Goal: Task Accomplishment & Management: Use online tool/utility

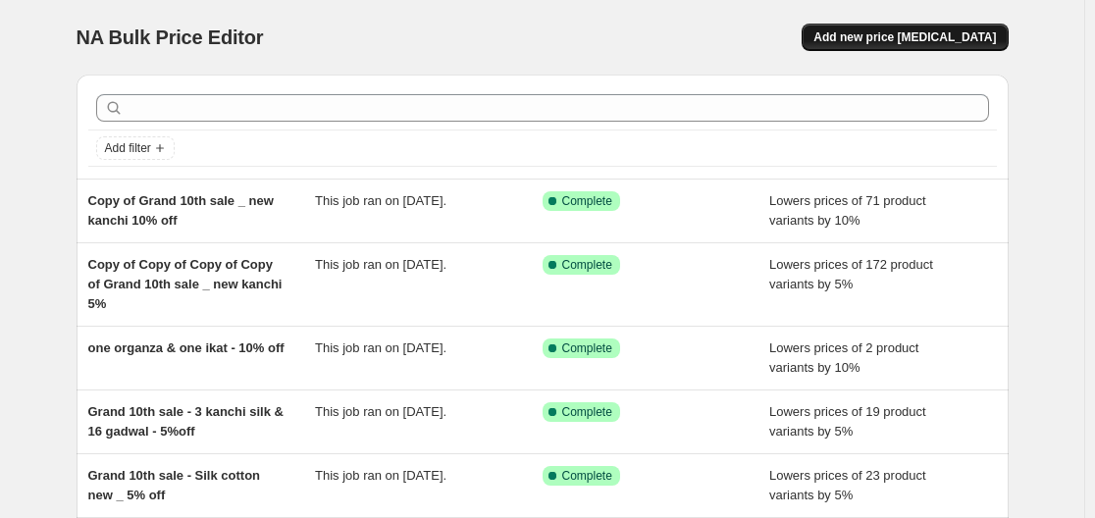
click at [952, 32] on span "Add new price [MEDICAL_DATA]" at bounding box center [904, 37] width 182 height 16
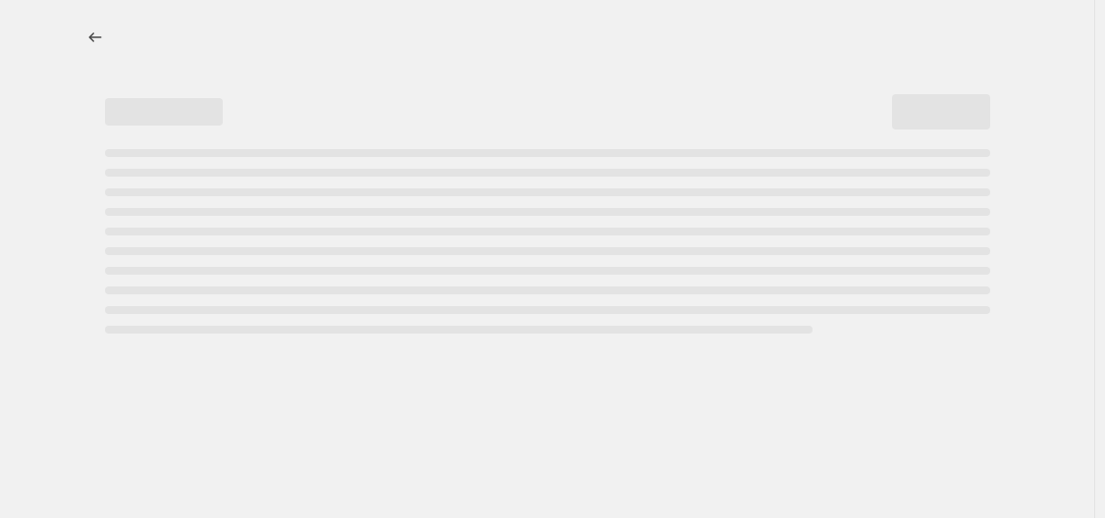
select select "percentage"
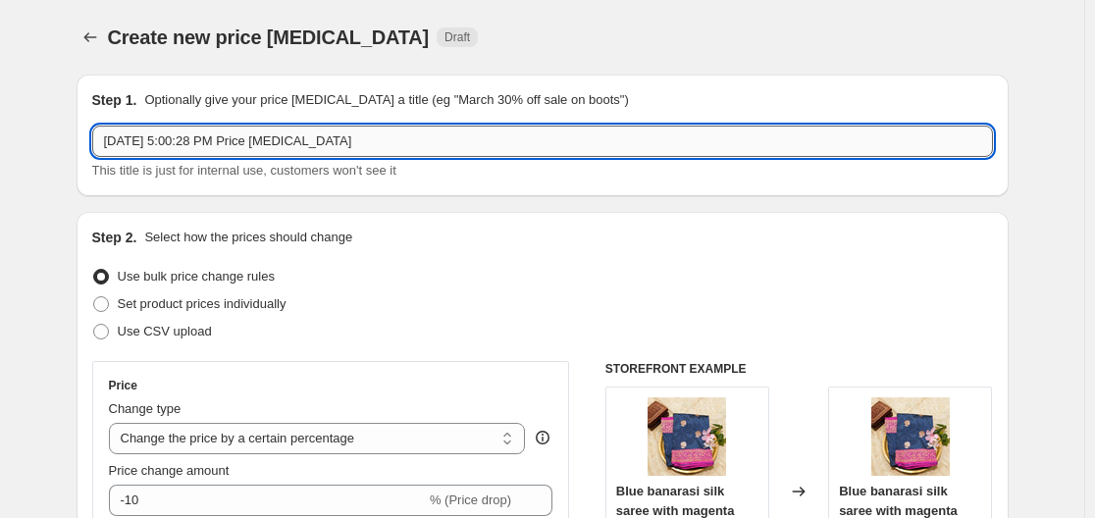
click at [350, 136] on input "[DATE] 5:00:28 PM Price [MEDICAL_DATA]" at bounding box center [542, 141] width 901 height 31
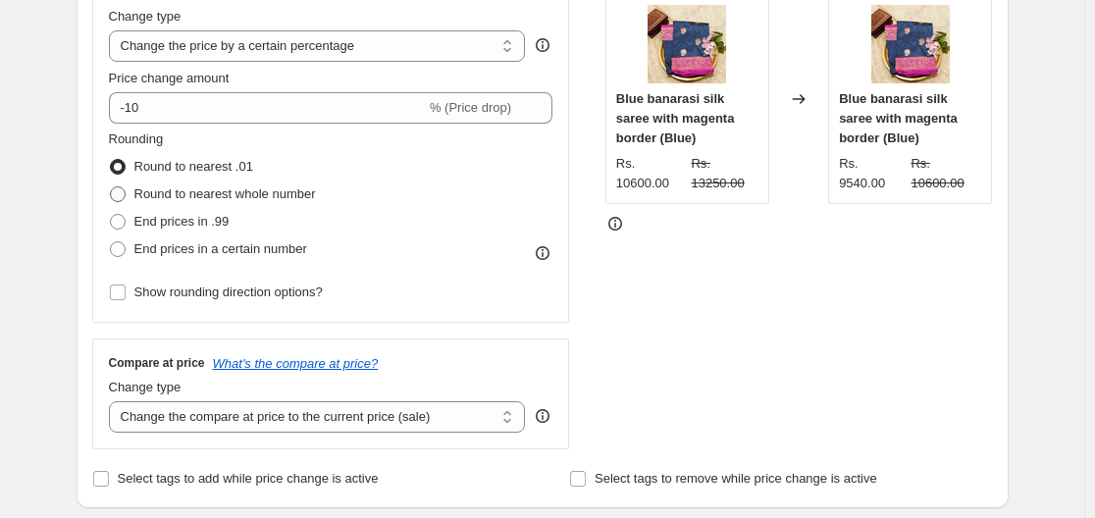
type input "Chiniya banarasi silk - grand10th sale - 5% off"
click at [132, 197] on label "Round to nearest whole number" at bounding box center [212, 194] width 207 height 27
click at [111, 187] on input "Round to nearest whole number" at bounding box center [110, 186] width 1 height 1
radio input "true"
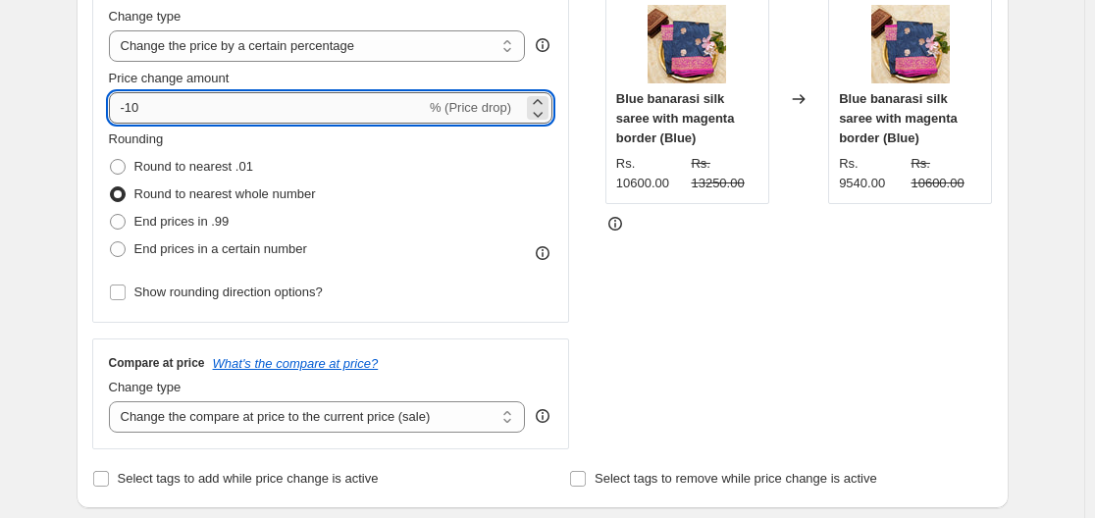
click at [159, 122] on input "-10" at bounding box center [267, 107] width 317 height 31
type input "-1"
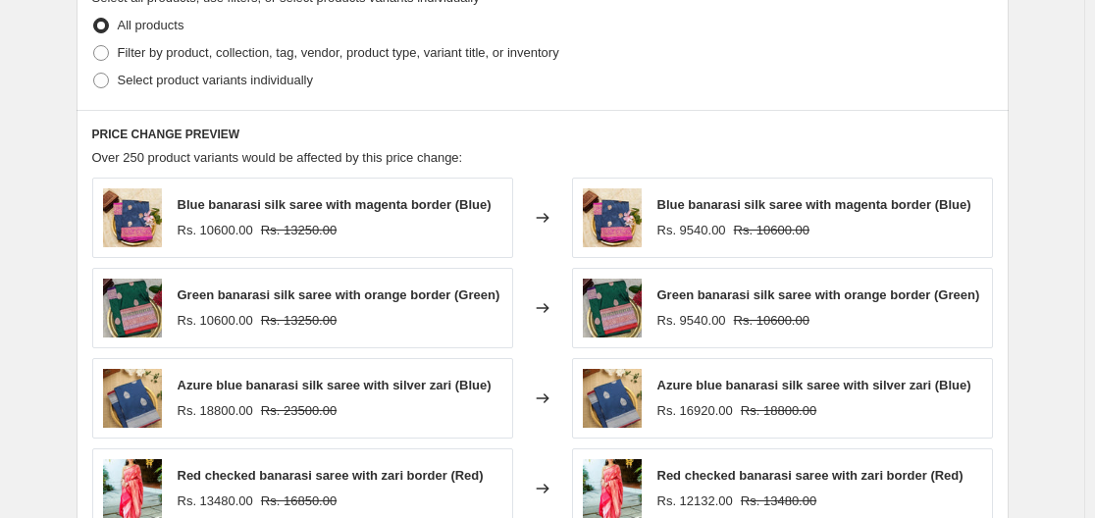
scroll to position [981, 0]
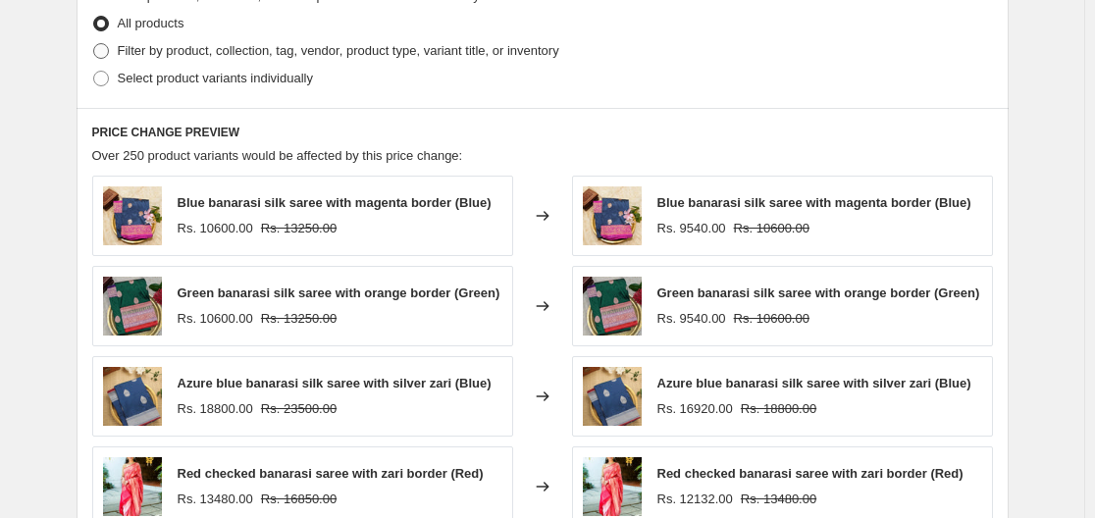
type input "-5"
click at [98, 56] on span at bounding box center [101, 51] width 16 height 16
click at [94, 44] on input "Filter by product, collection, tag, vendor, product type, variant title, or inv…" at bounding box center [93, 43] width 1 height 1
radio input "true"
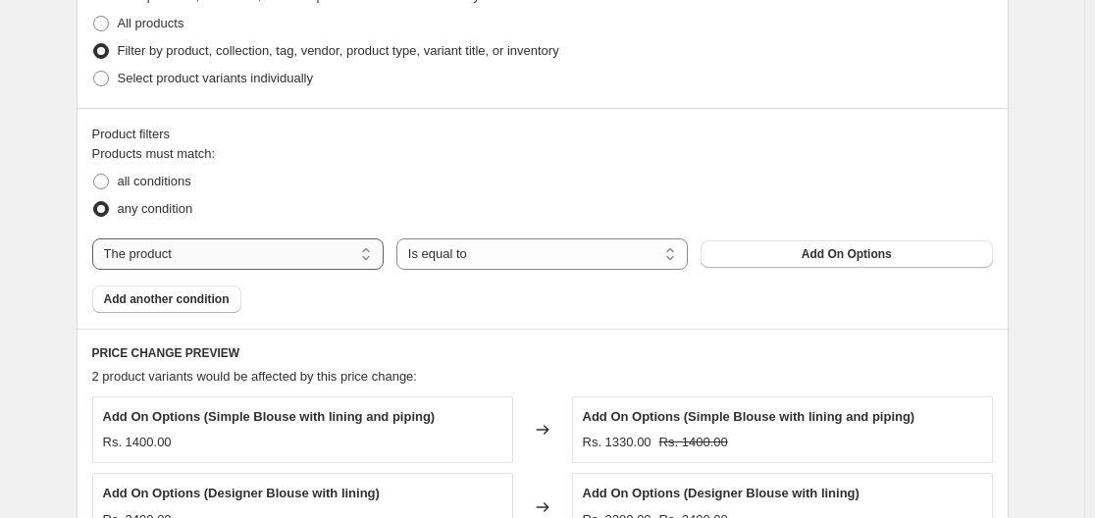
click at [227, 258] on select "The product The product's collection The product's tag The product's vendor The…" at bounding box center [237, 253] width 291 height 31
select select "collection"
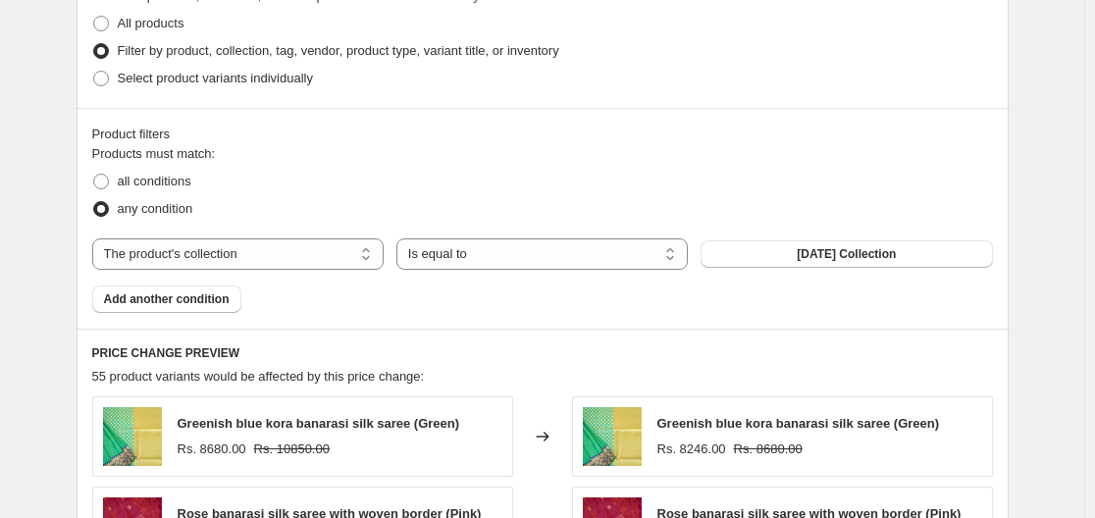
click at [857, 260] on span "[DATE] Collection" at bounding box center [846, 254] width 99 height 16
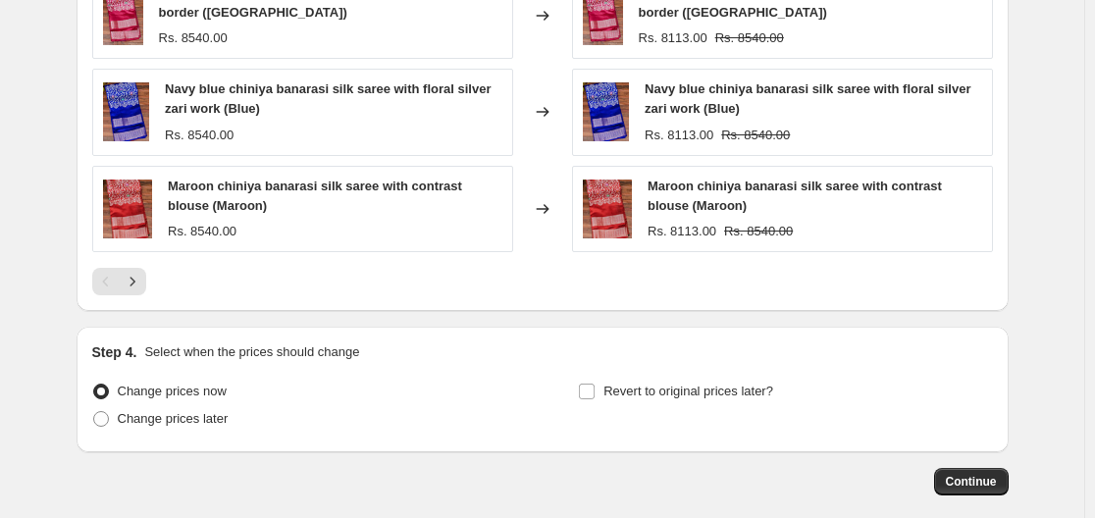
scroll to position [1696, 0]
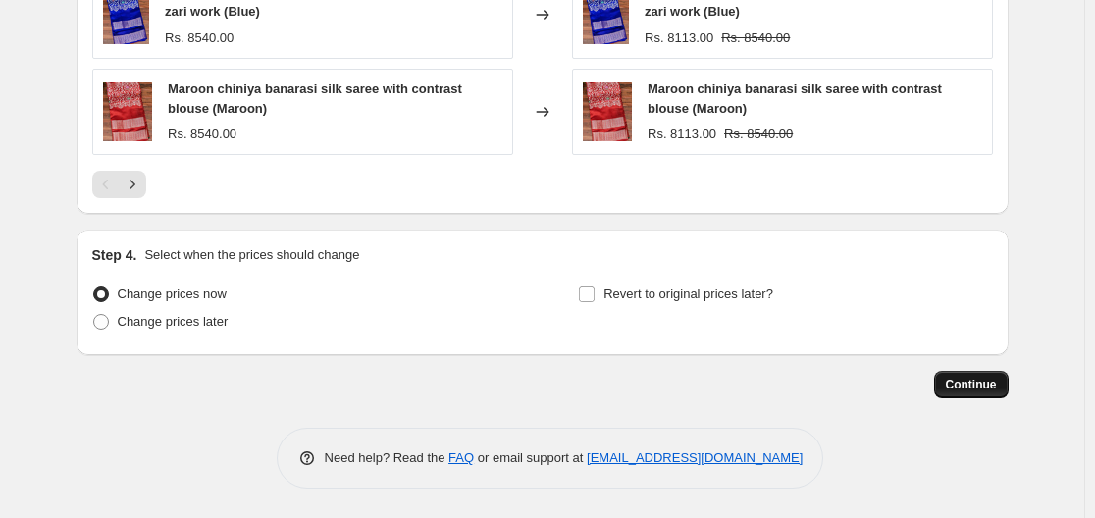
click at [946, 382] on button "Continue" at bounding box center [971, 384] width 75 height 27
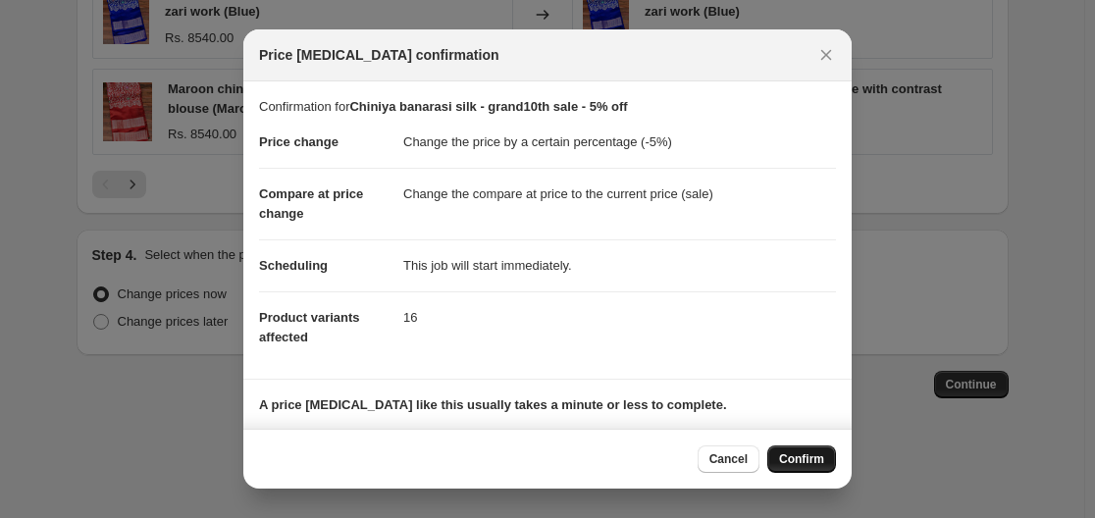
click at [798, 450] on button "Confirm" at bounding box center [801, 458] width 69 height 27
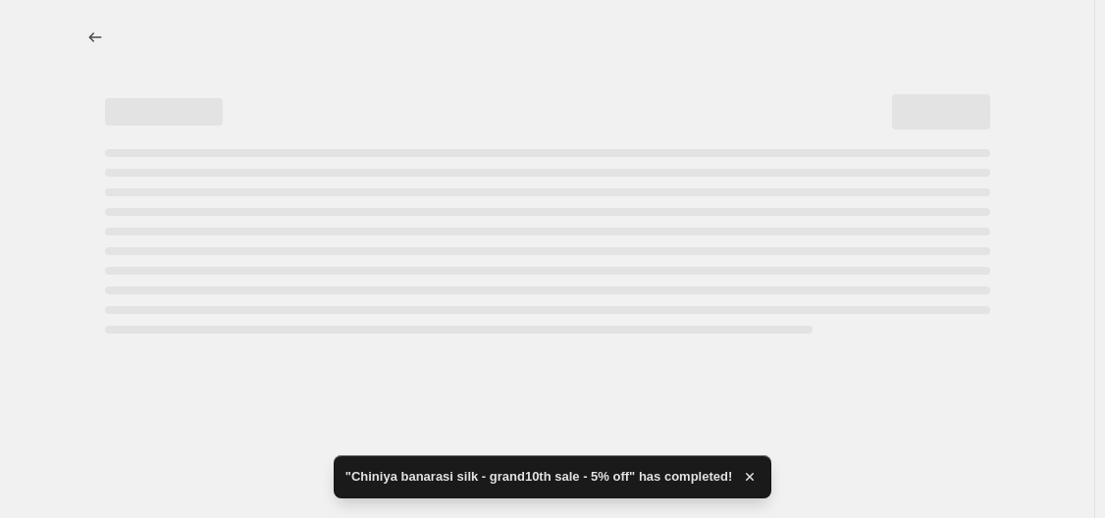
select select "percentage"
select select "collection"
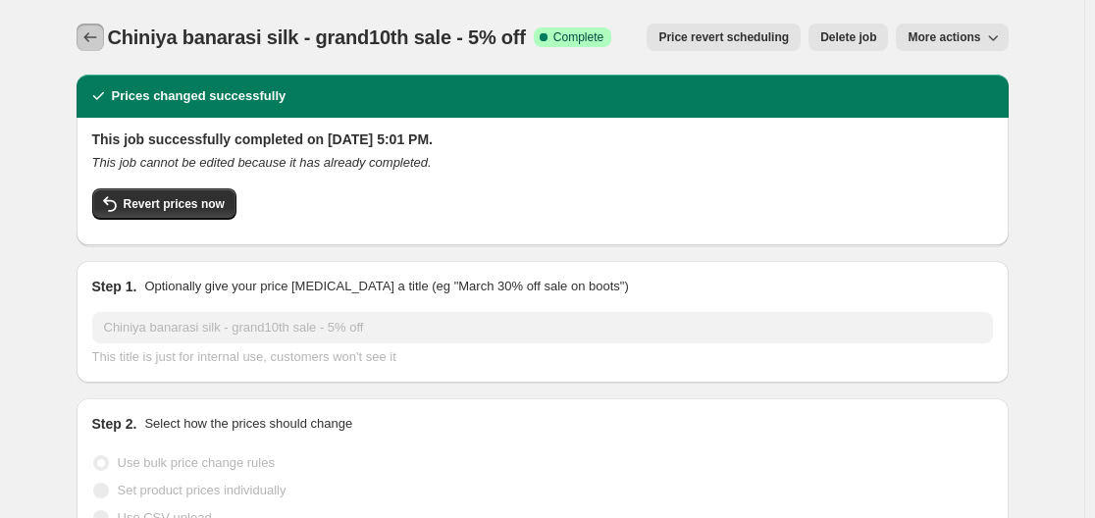
click at [100, 39] on icon "Price change jobs" at bounding box center [90, 37] width 20 height 20
